Goal: Task Accomplishment & Management: Use online tool/utility

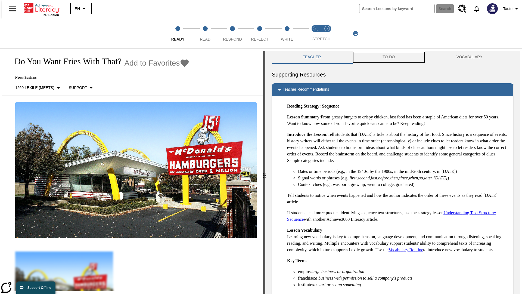
click at [389, 57] on button "TO-DO" at bounding box center [389, 57] width 74 height 13
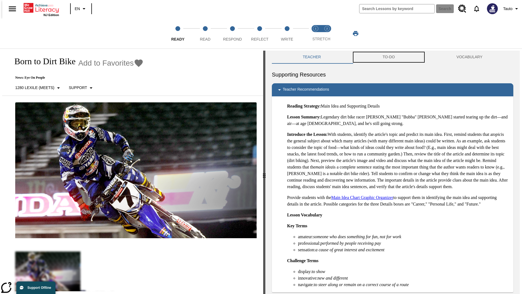
click at [389, 57] on button "TO-DO" at bounding box center [389, 57] width 74 height 13
